Goal: Task Accomplishment & Management: Use online tool/utility

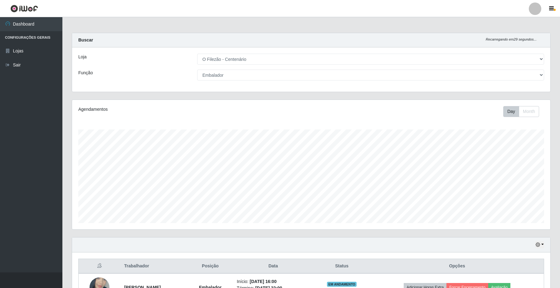
select select "203"
select select "1"
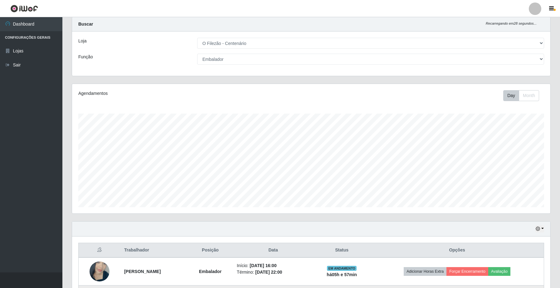
scroll to position [99, 0]
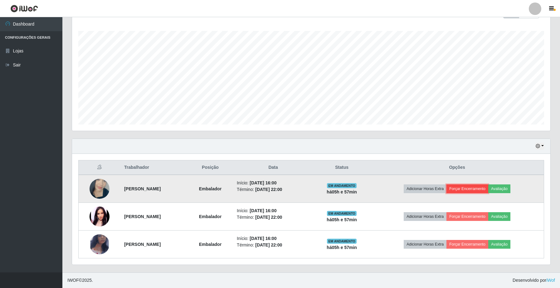
click at [473, 186] on button "Forçar Encerramento" at bounding box center [467, 188] width 42 height 9
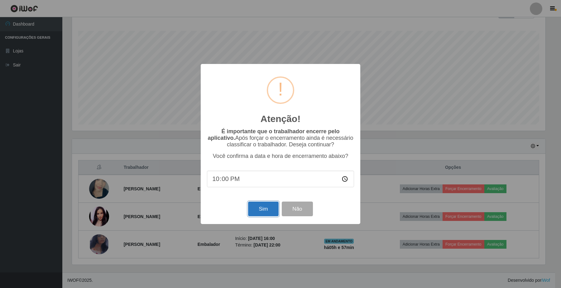
click at [257, 211] on button "Sim" at bounding box center [263, 208] width 30 height 15
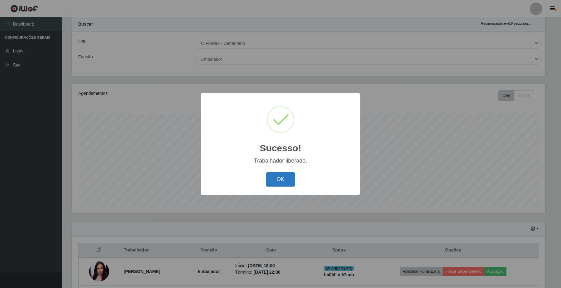
click at [281, 177] on button "OK" at bounding box center [280, 179] width 29 height 15
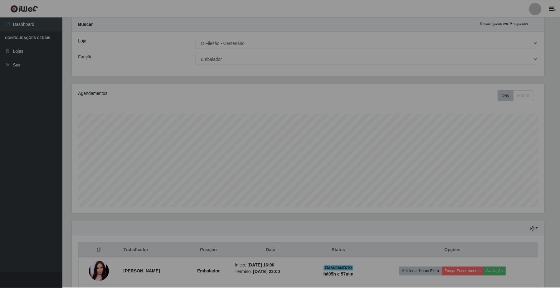
scroll to position [130, 478]
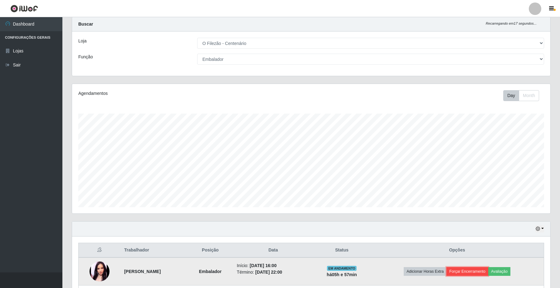
click at [478, 269] on button "Forçar Encerramento" at bounding box center [467, 271] width 42 height 9
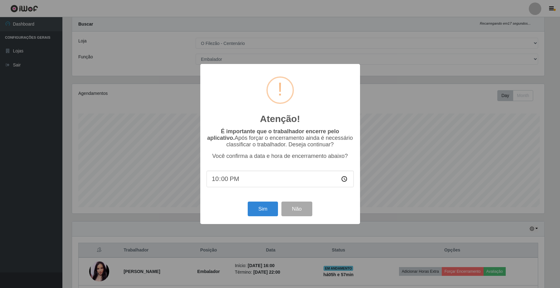
scroll to position [130, 473]
click at [268, 209] on button "Sim" at bounding box center [263, 208] width 30 height 15
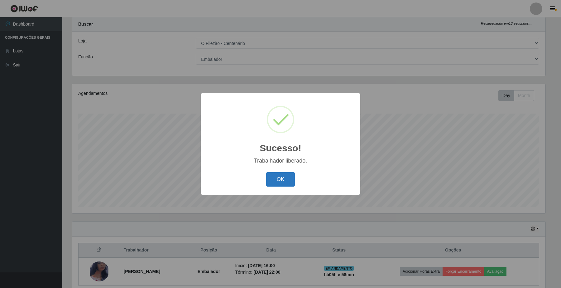
click at [275, 182] on button "OK" at bounding box center [280, 179] width 29 height 15
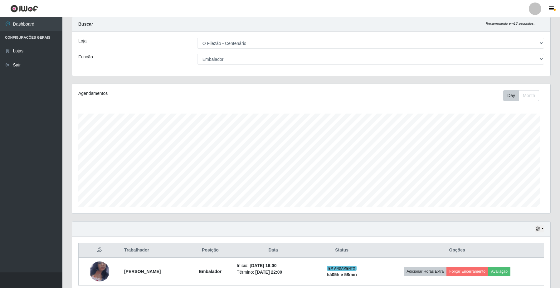
scroll to position [130, 478]
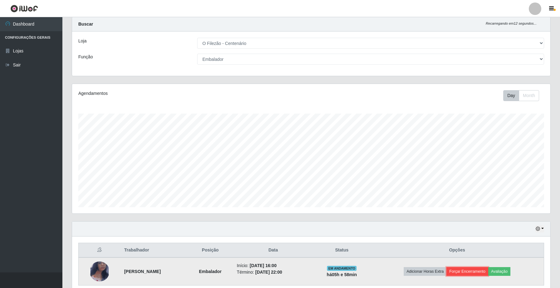
click at [482, 268] on button "Forçar Encerramento" at bounding box center [467, 271] width 42 height 9
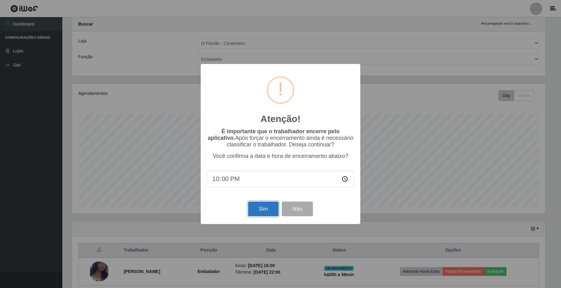
click at [262, 209] on button "Sim" at bounding box center [263, 208] width 30 height 15
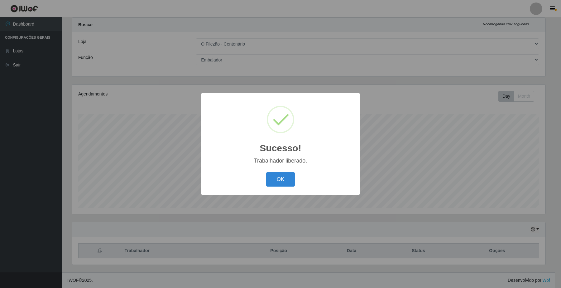
click at [274, 187] on div "OK Cancel" at bounding box center [280, 179] width 147 height 18
click at [282, 178] on button "OK" at bounding box center [280, 179] width 29 height 15
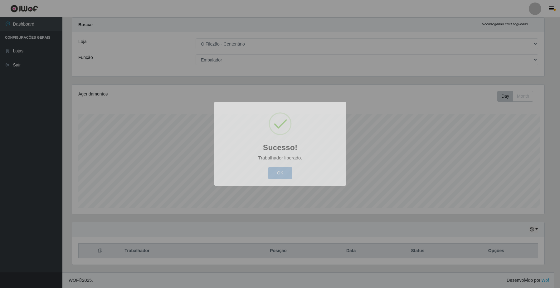
scroll to position [130, 478]
